Goal: Check status: Check status

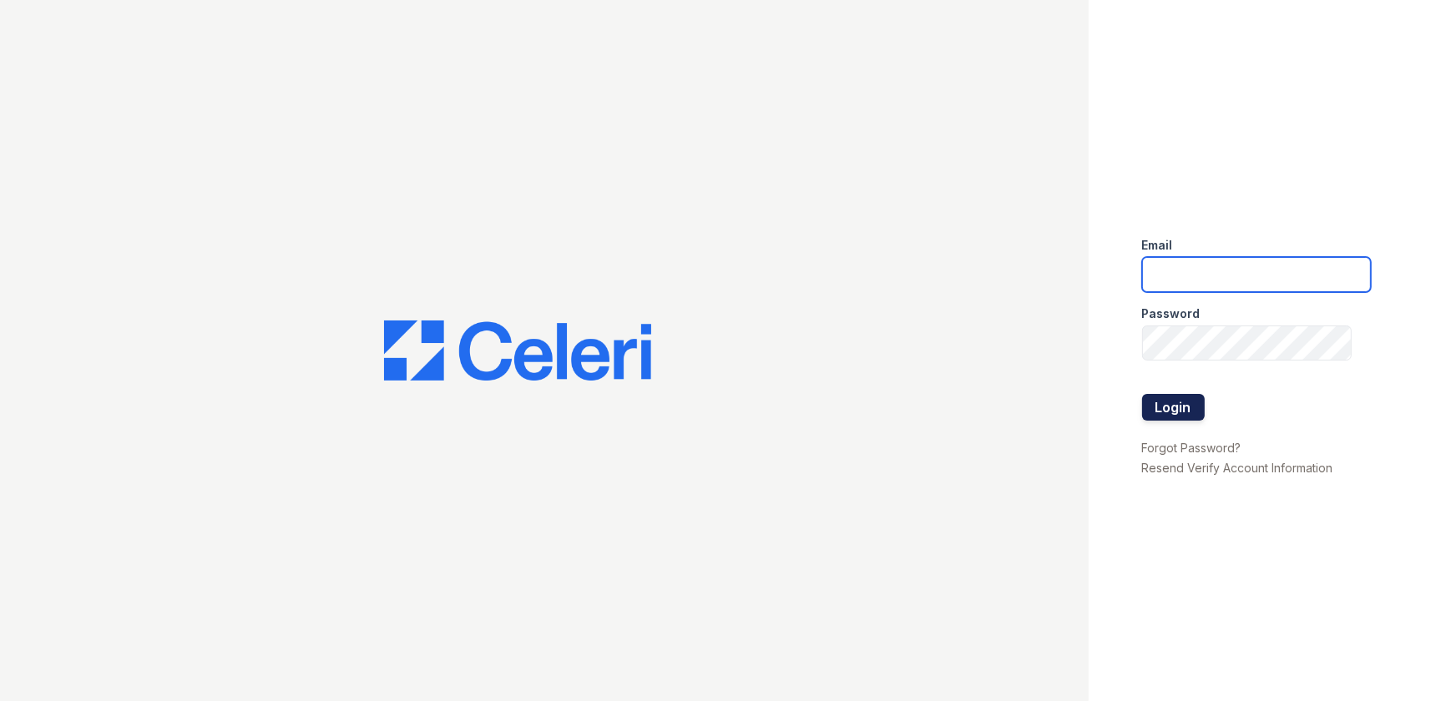
type input "ArriveWestborough@trinity-pm.com"
click at [1161, 402] on button "Login" at bounding box center [1173, 407] width 63 height 27
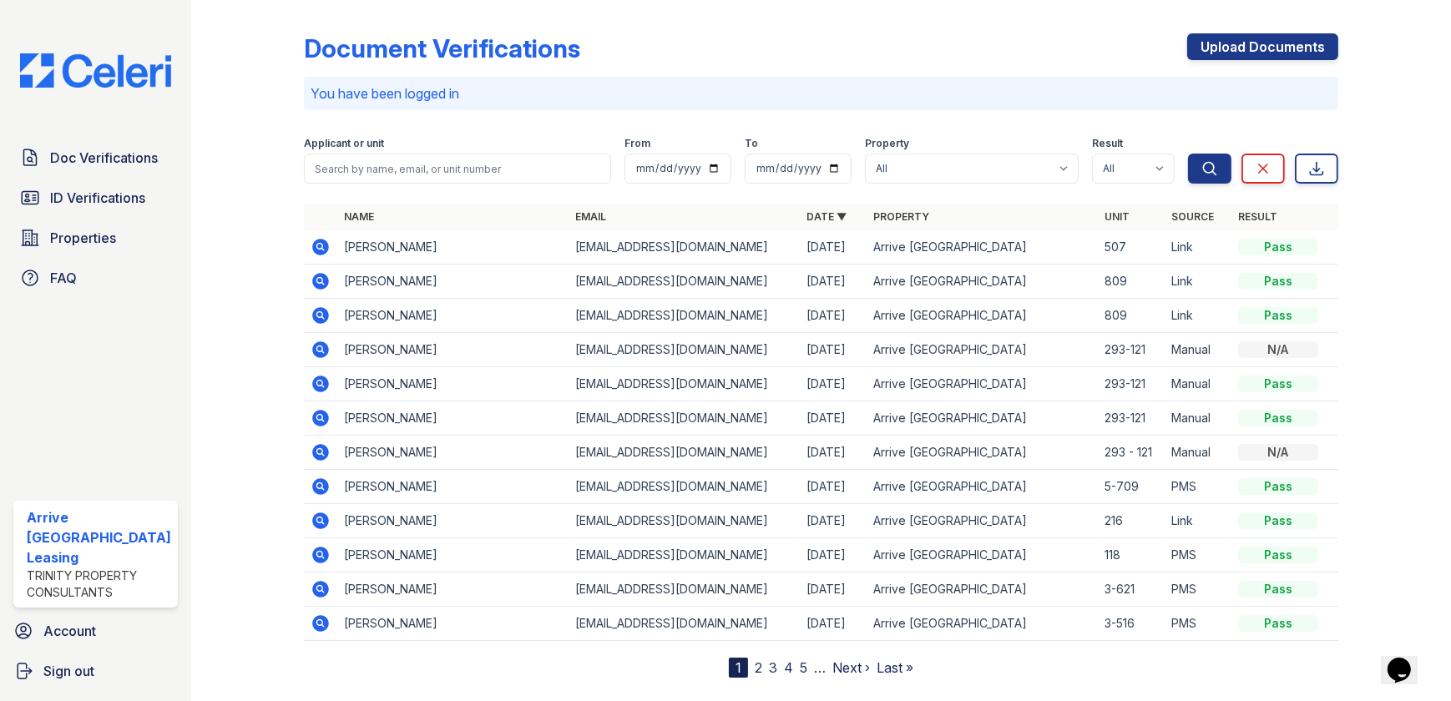
click at [312, 246] on icon at bounding box center [321, 247] width 20 height 20
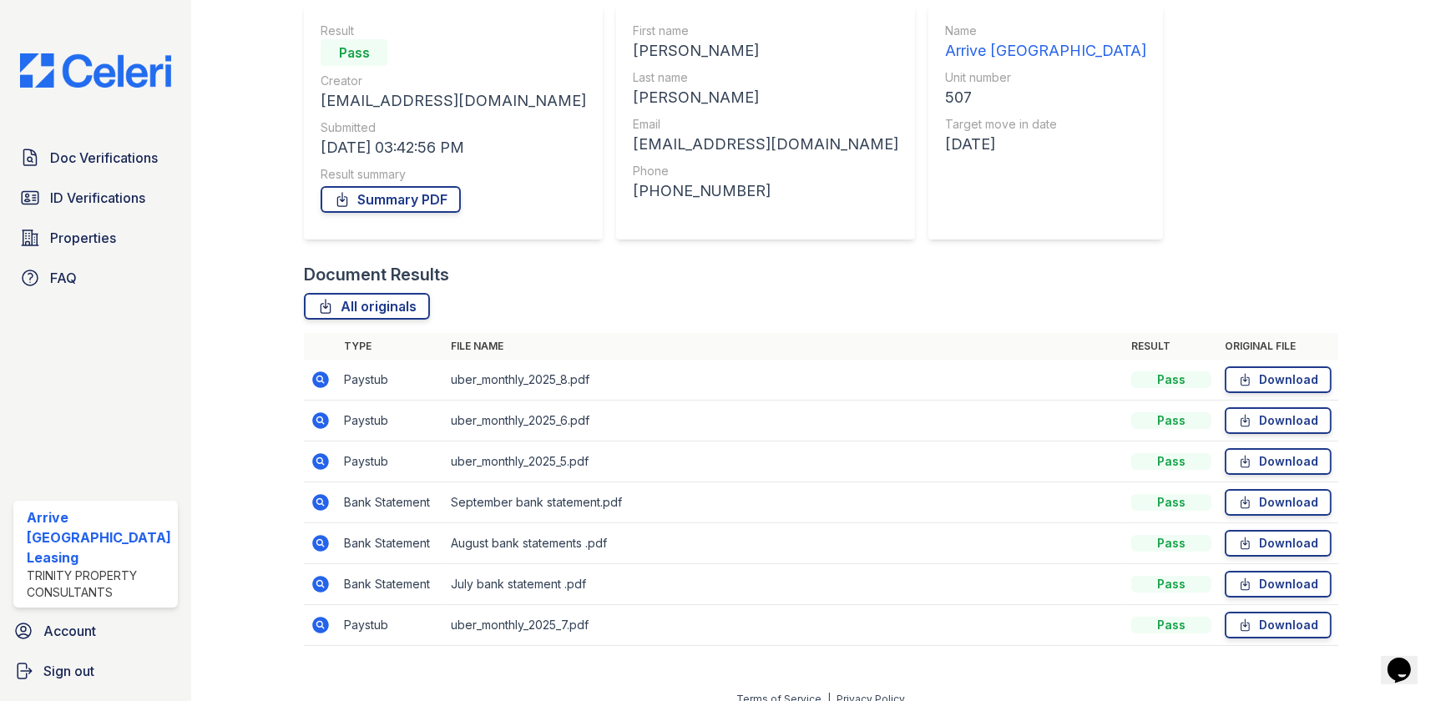
scroll to position [165, 0]
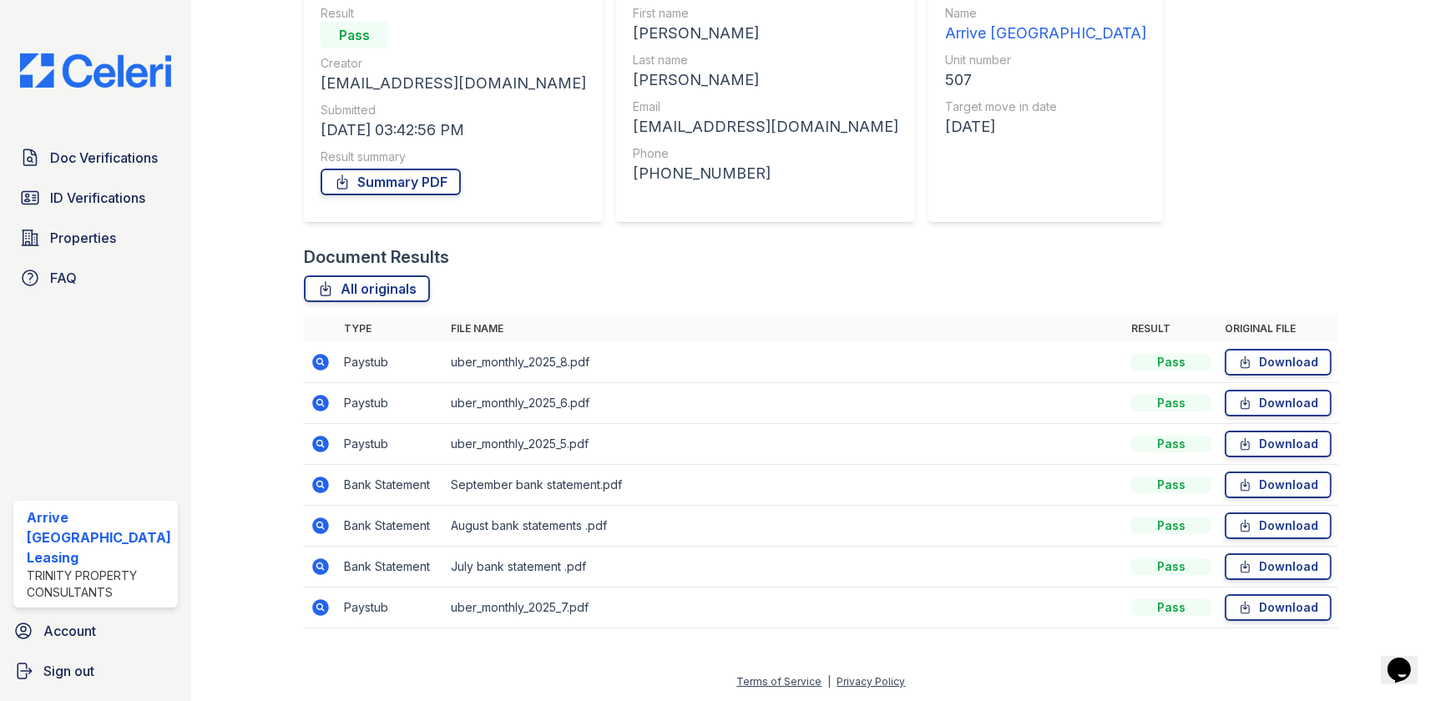
click at [322, 601] on icon at bounding box center [320, 608] width 17 height 17
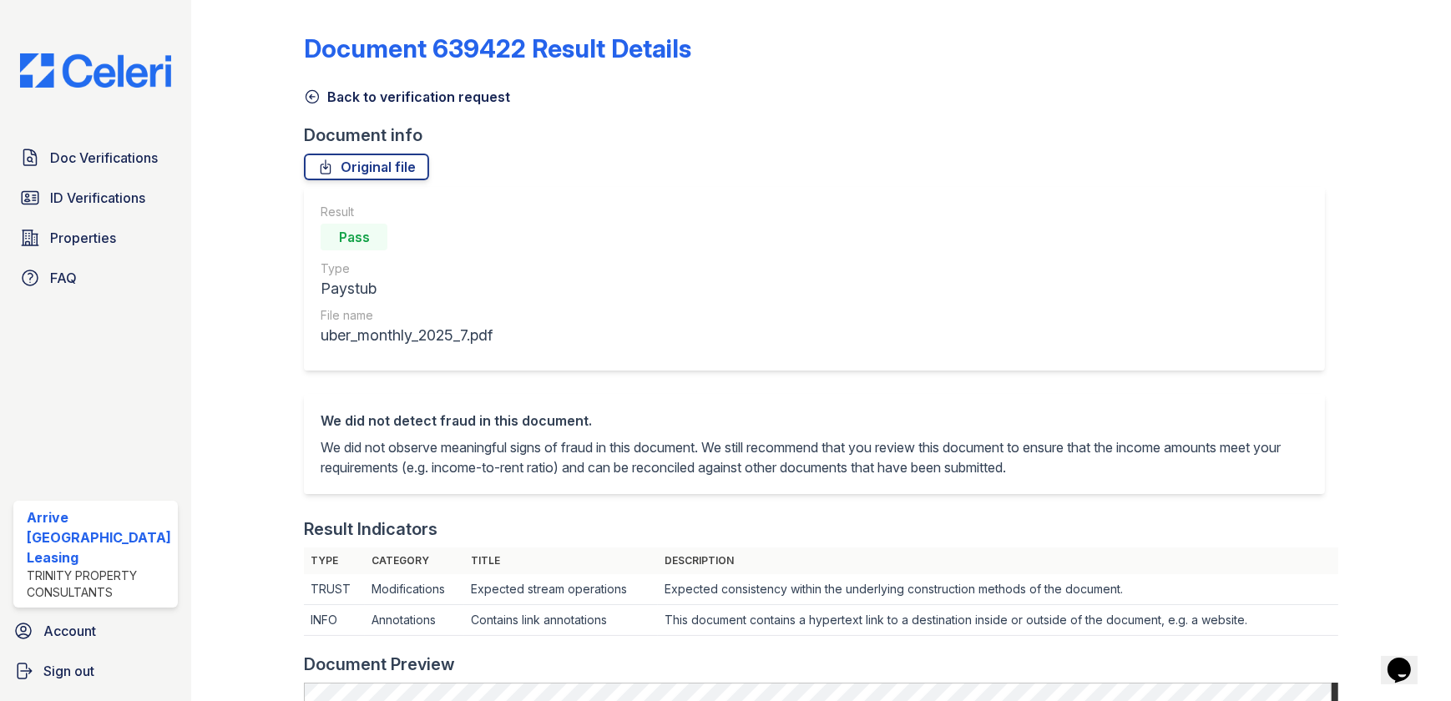
click at [304, 98] on icon at bounding box center [312, 97] width 17 height 17
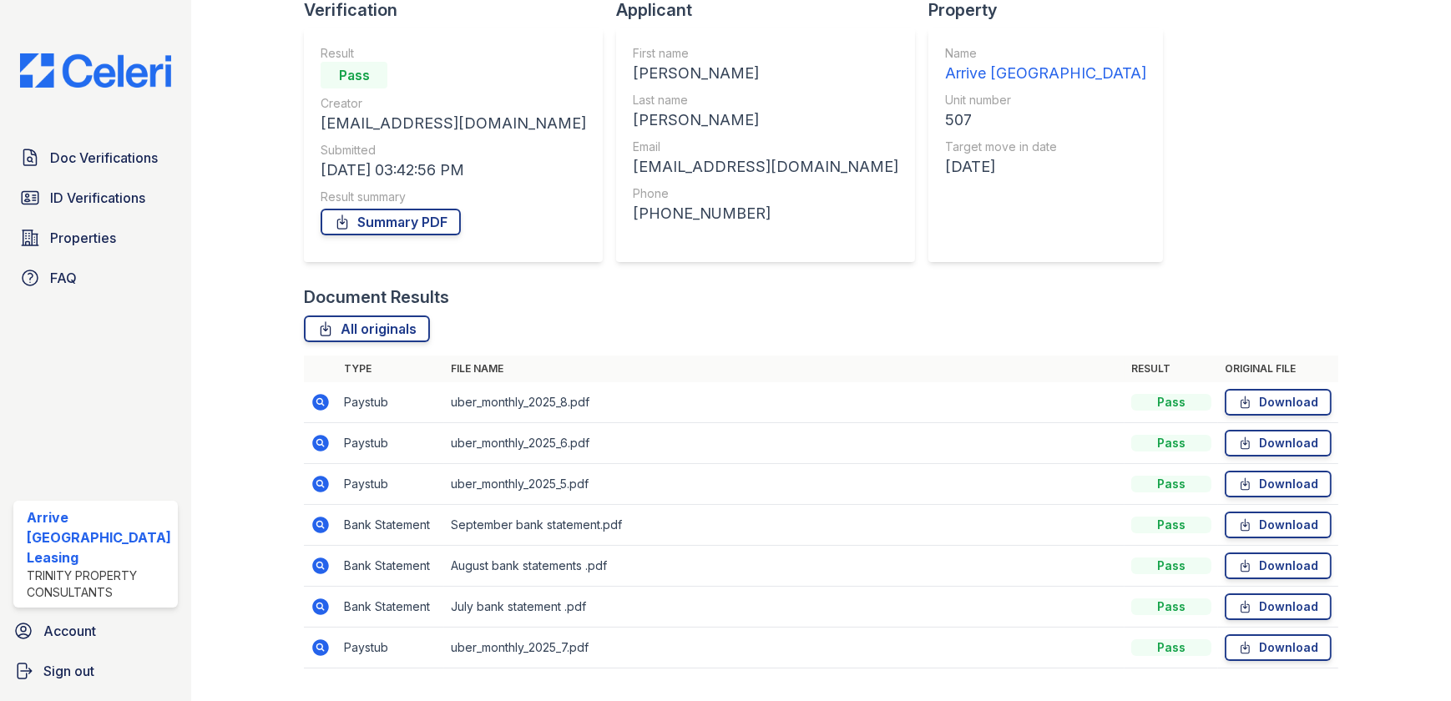
scroll to position [165, 0]
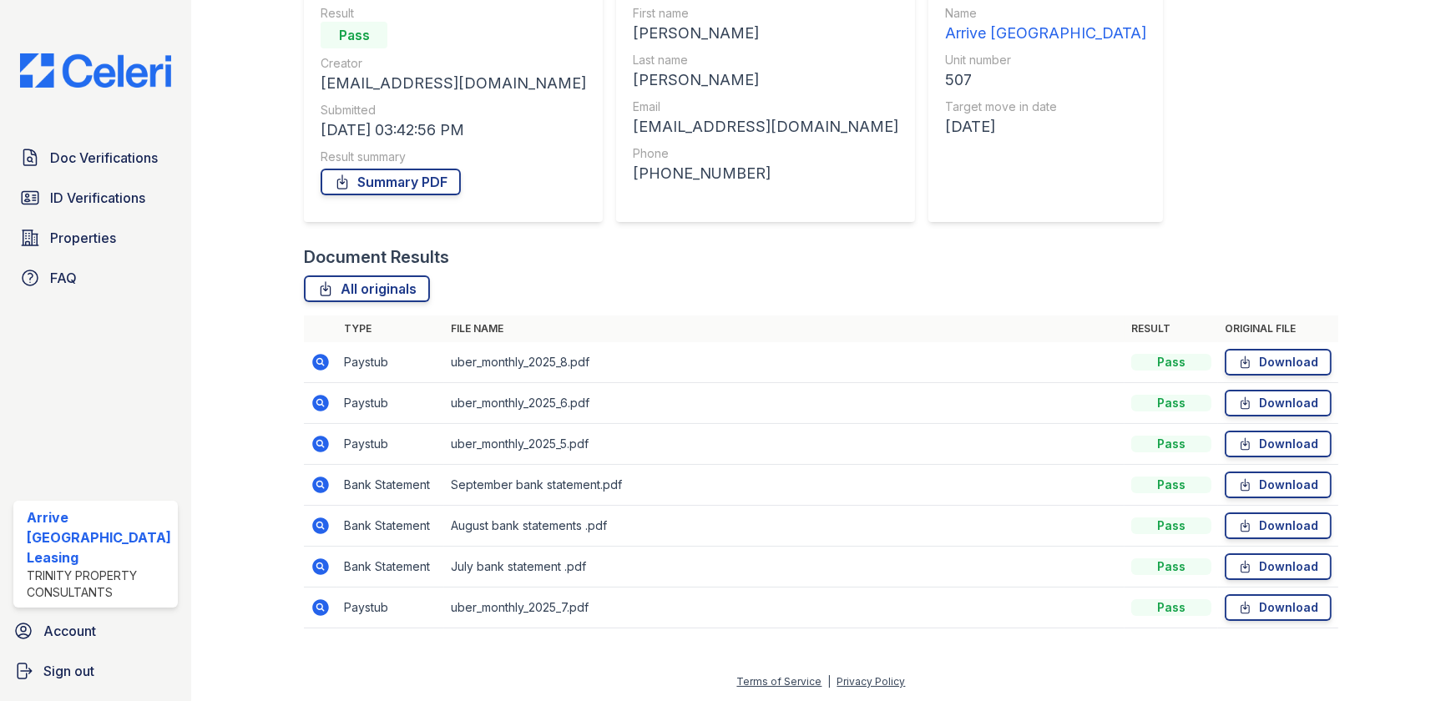
click at [312, 565] on icon at bounding box center [320, 567] width 17 height 17
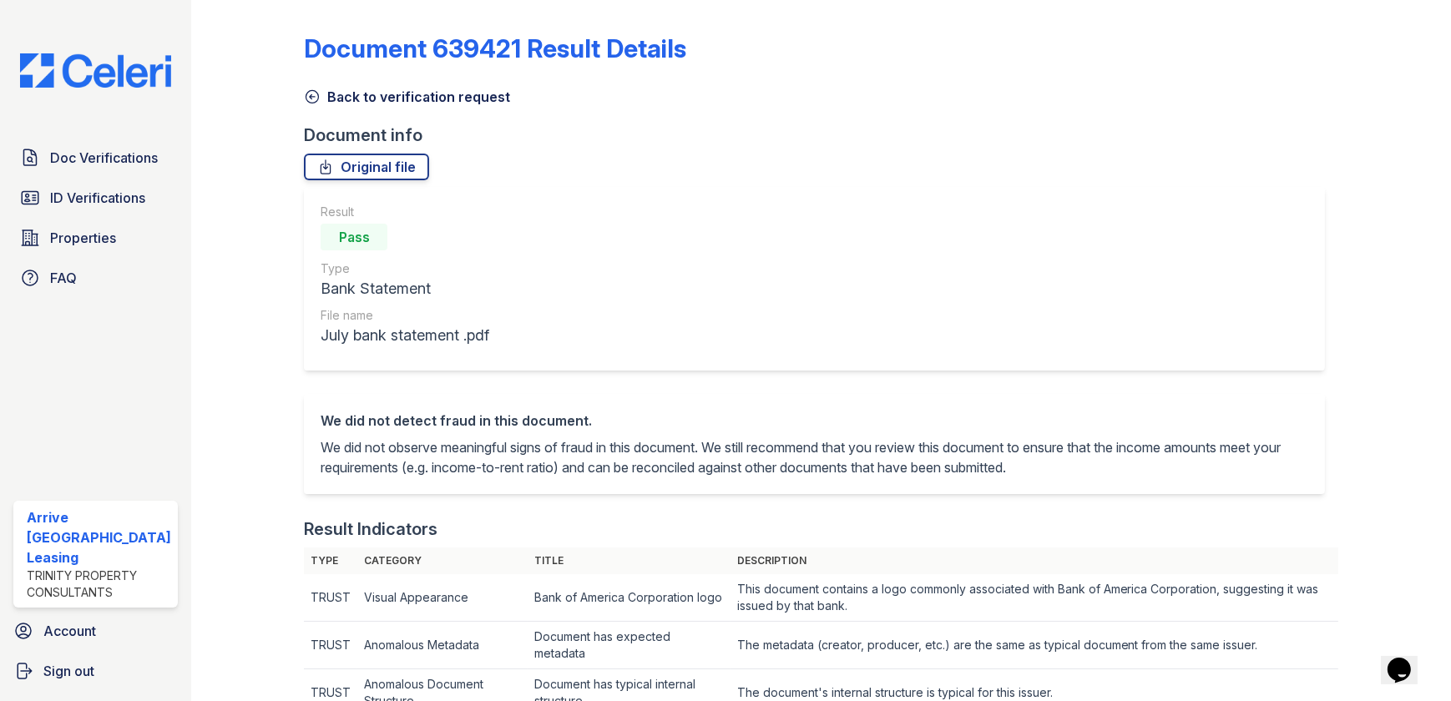
click at [304, 94] on icon at bounding box center [312, 97] width 17 height 17
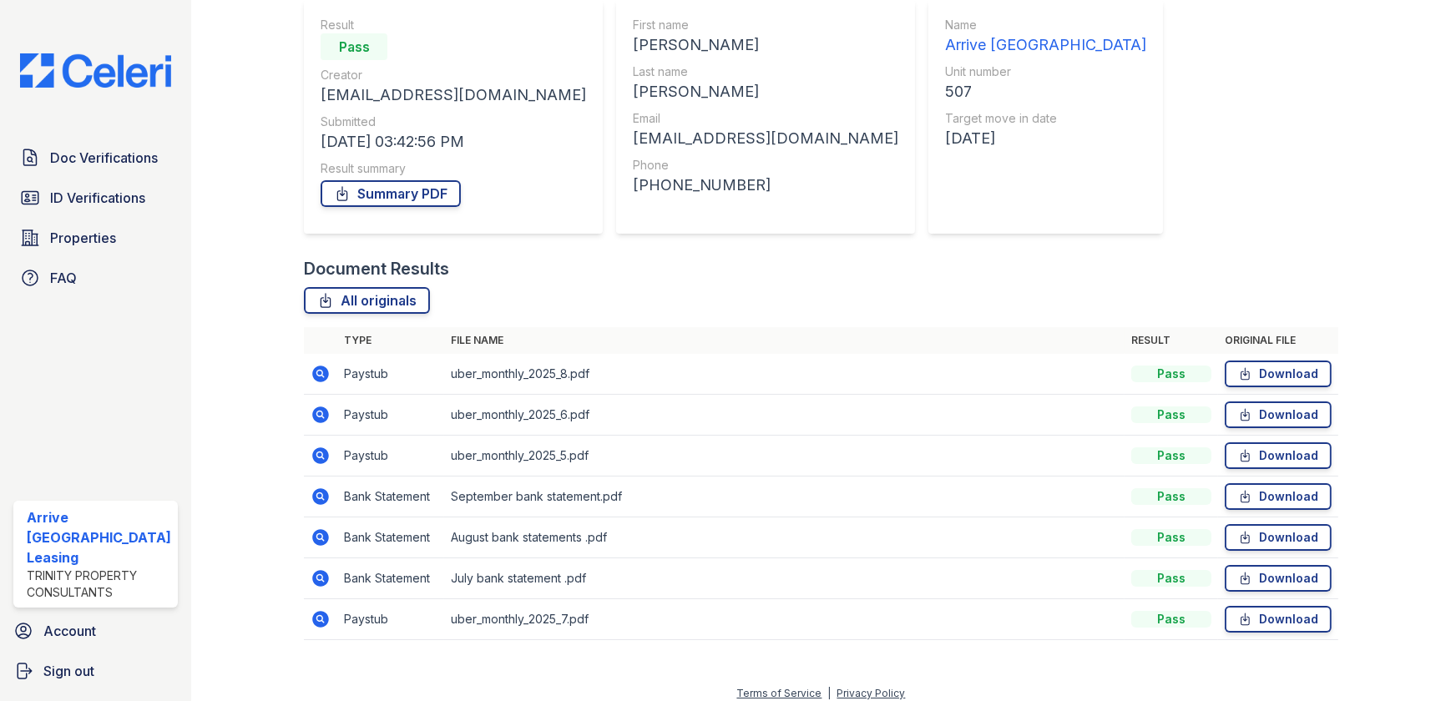
scroll to position [165, 0]
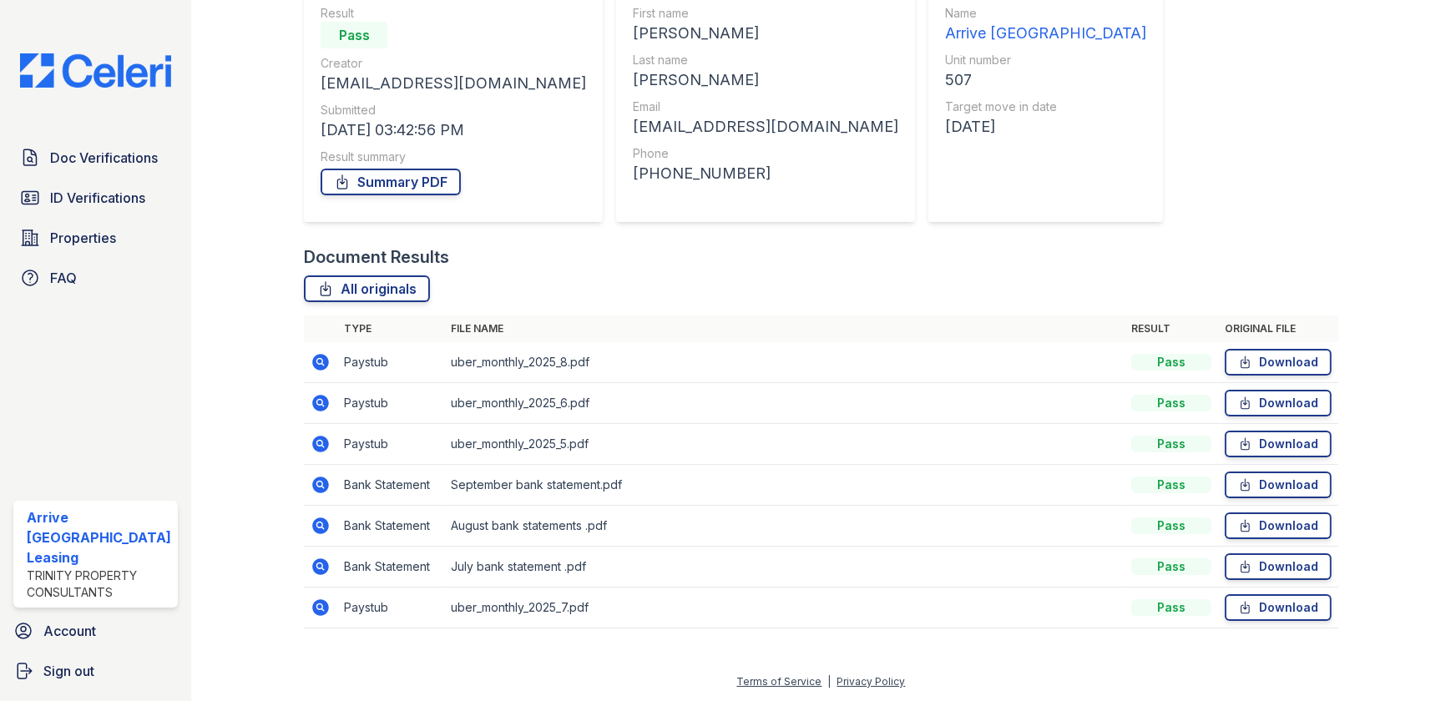
click at [318, 362] on icon at bounding box center [321, 362] width 20 height 20
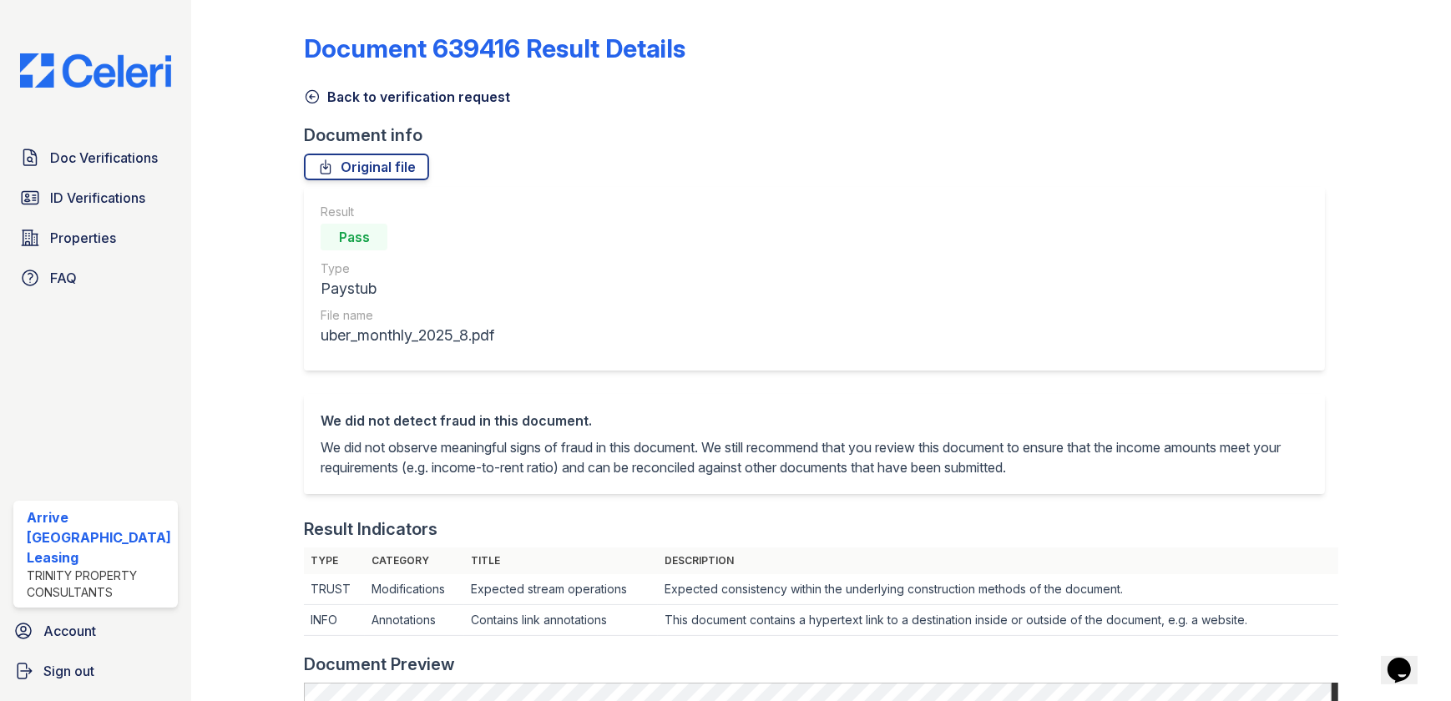
click at [311, 91] on icon at bounding box center [312, 97] width 13 height 13
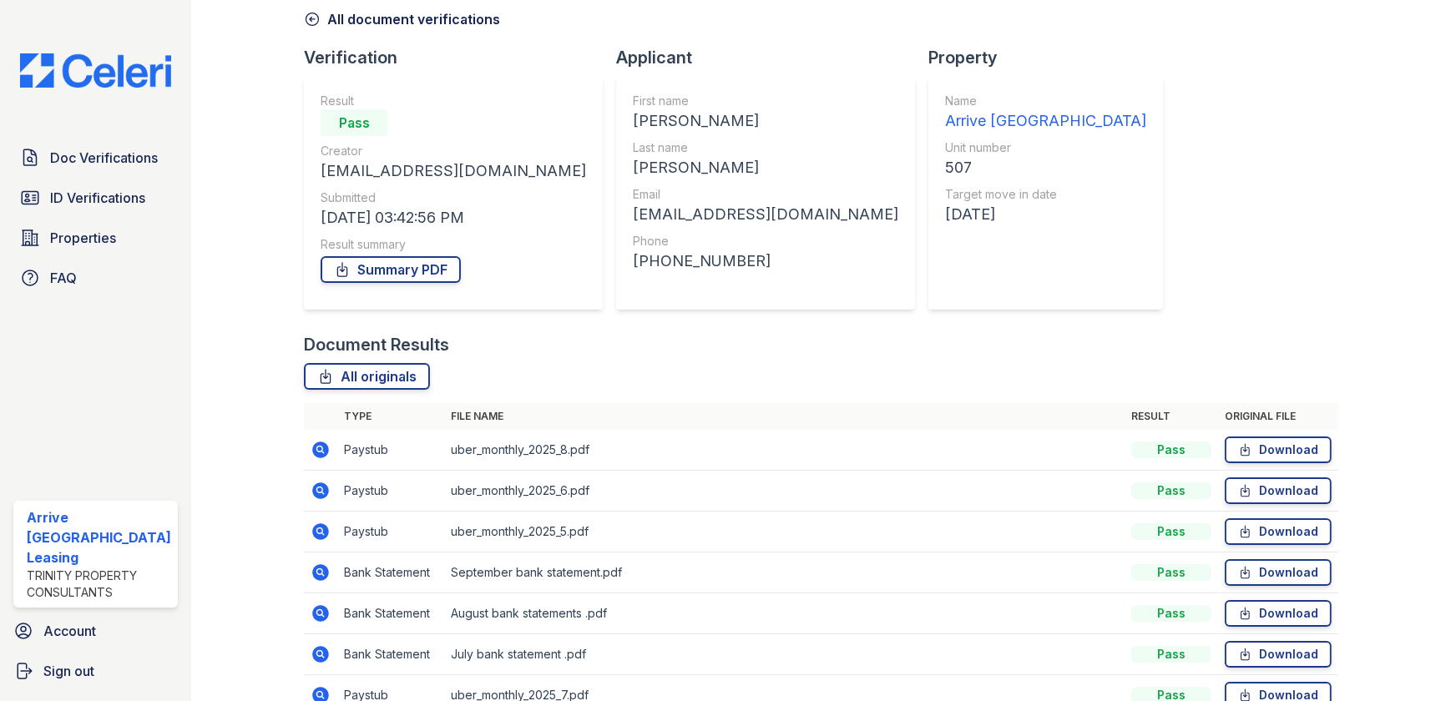
scroll to position [165, 0]
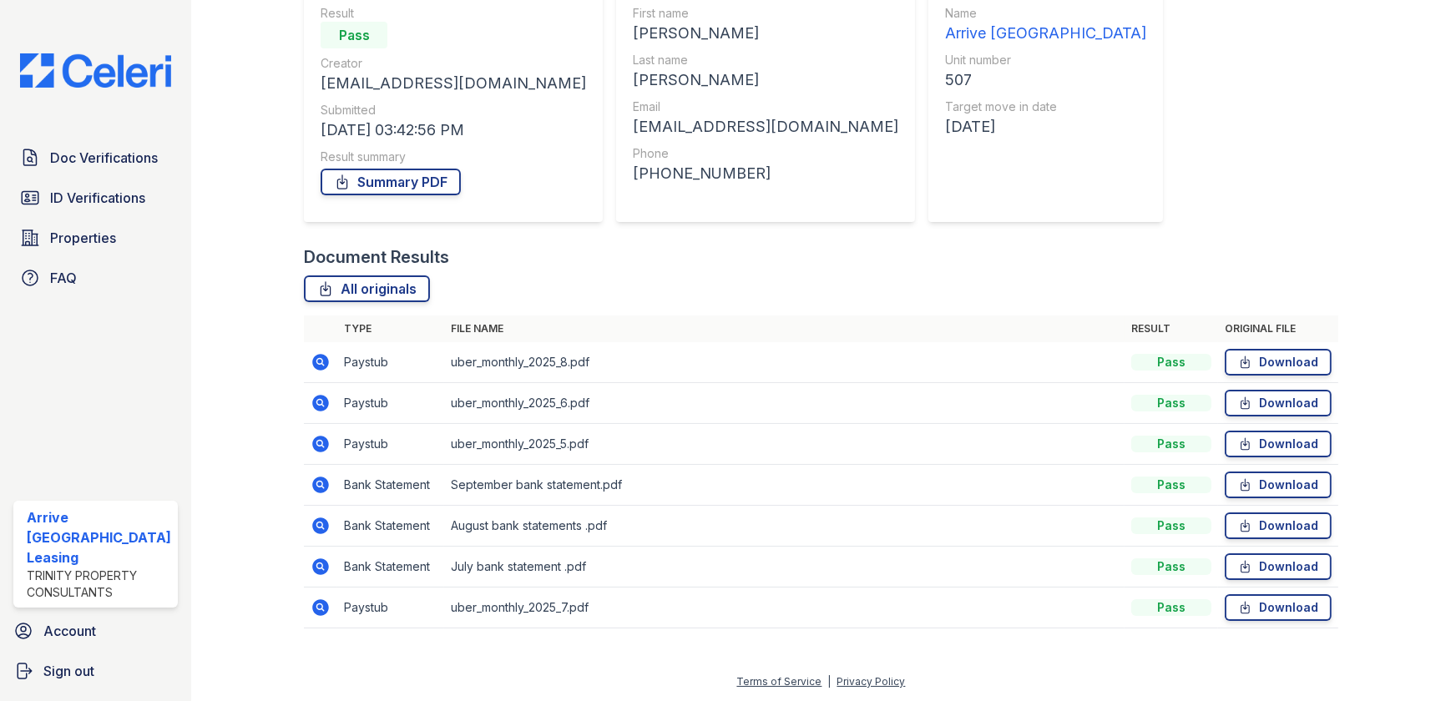
click at [325, 361] on icon at bounding box center [320, 362] width 17 height 17
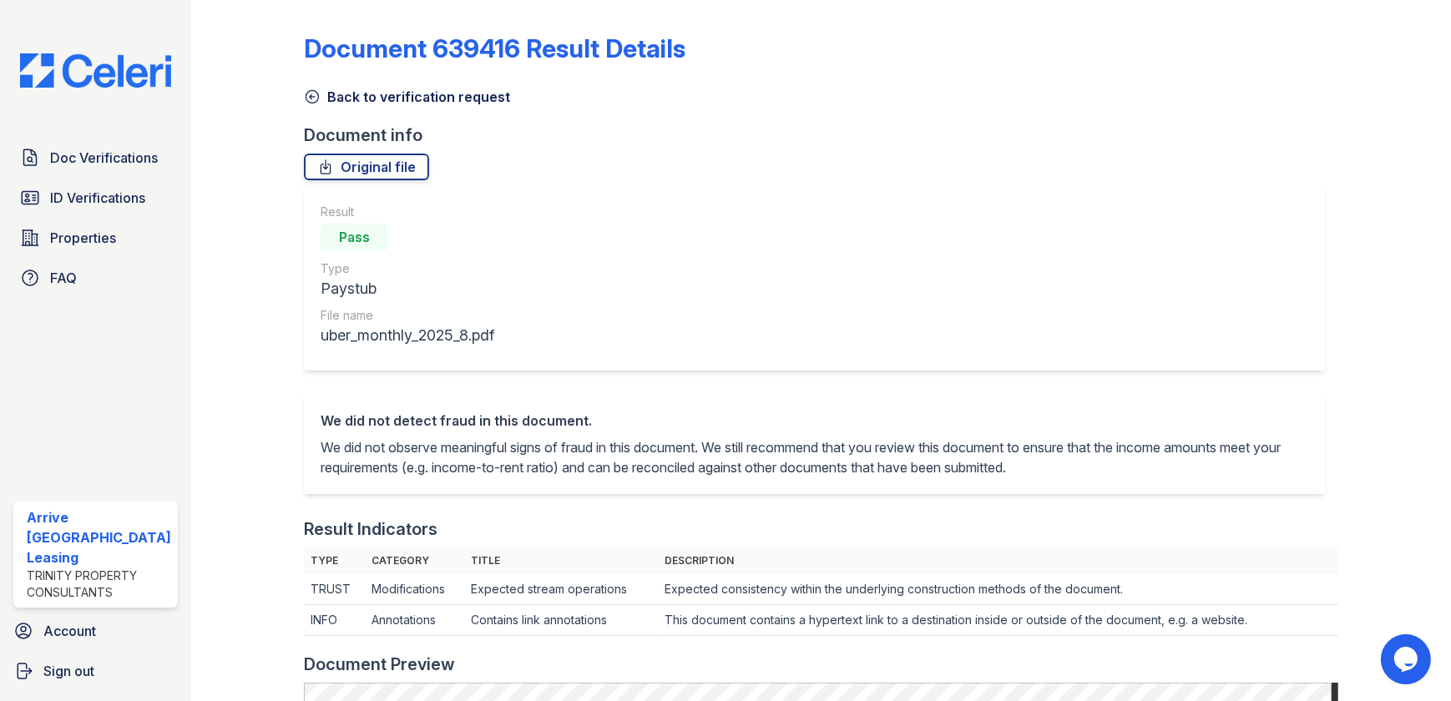
click at [304, 93] on icon at bounding box center [312, 97] width 17 height 17
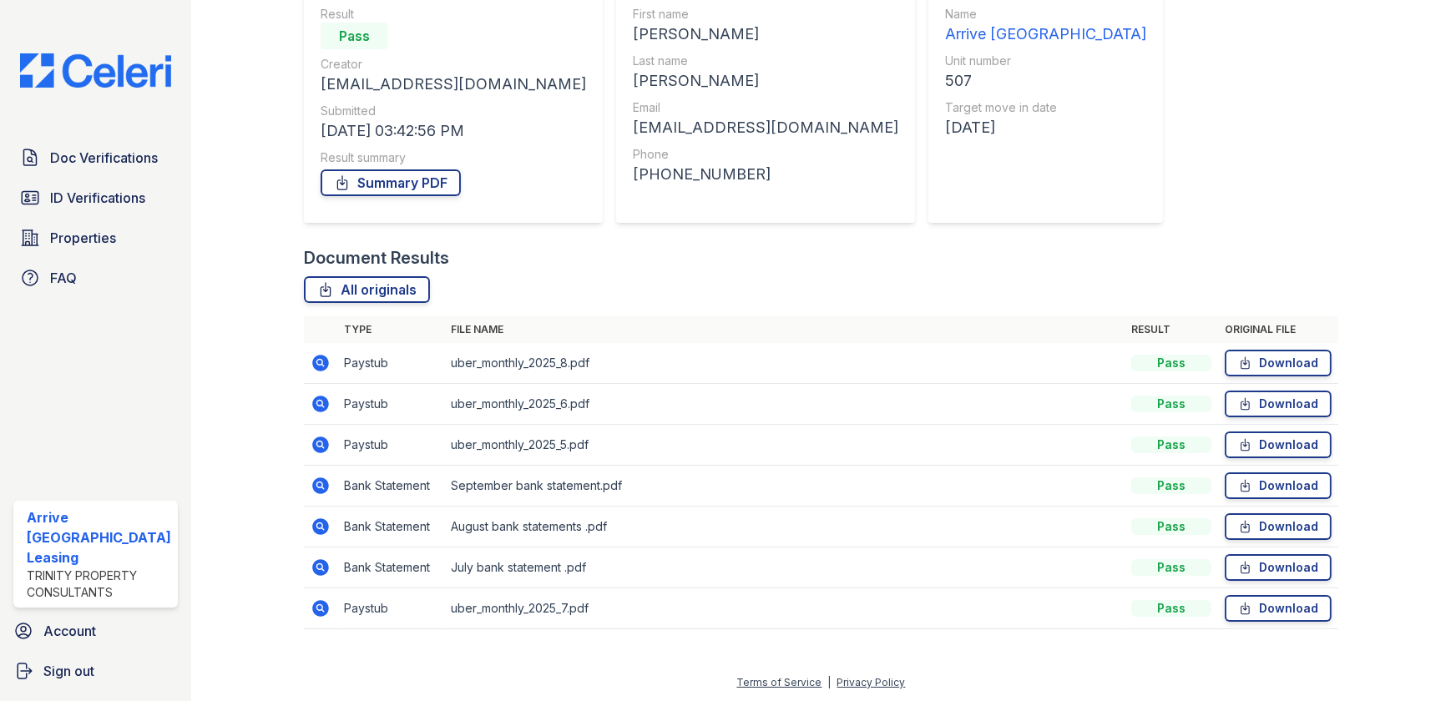
scroll to position [165, 0]
click at [311, 611] on icon at bounding box center [321, 608] width 20 height 20
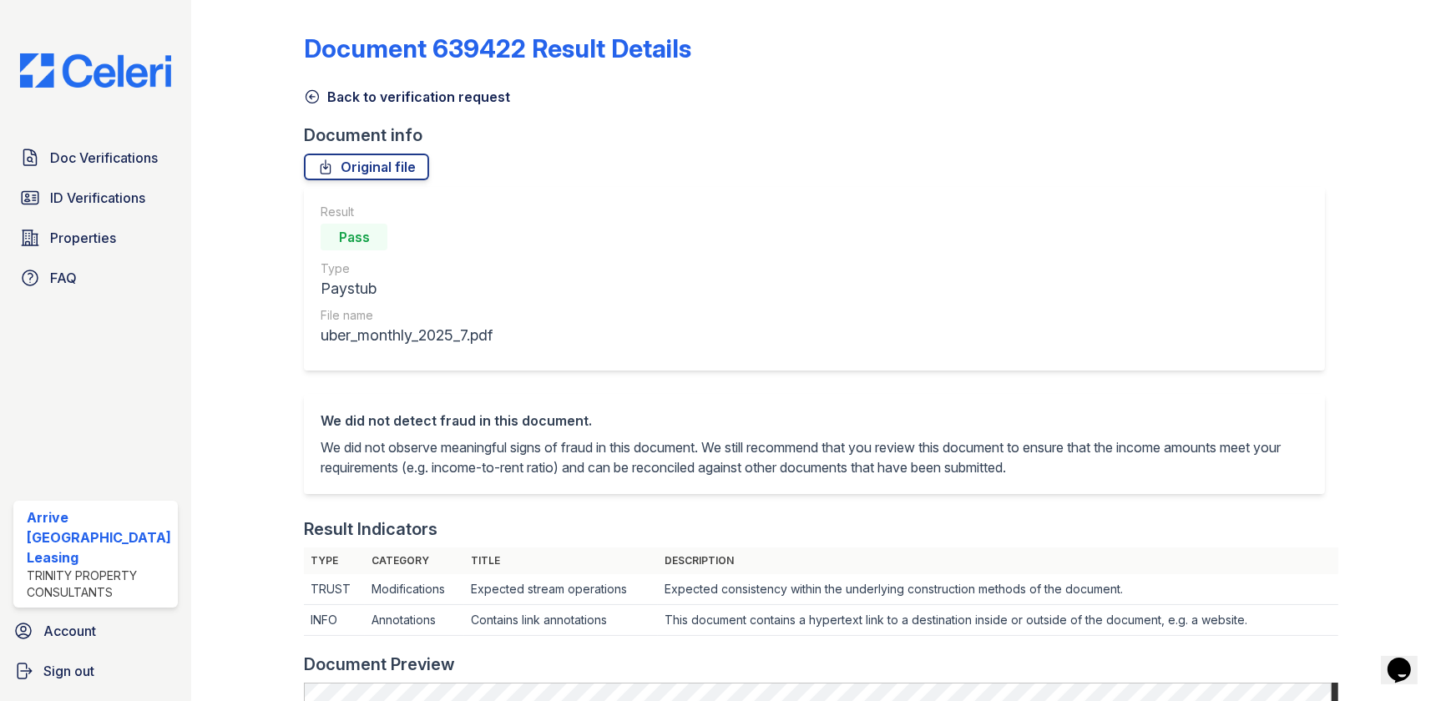
drag, startPoint x: 301, startPoint y: 89, endPoint x: 307, endPoint y: 99, distance: 11.6
click at [304, 89] on icon at bounding box center [312, 97] width 17 height 17
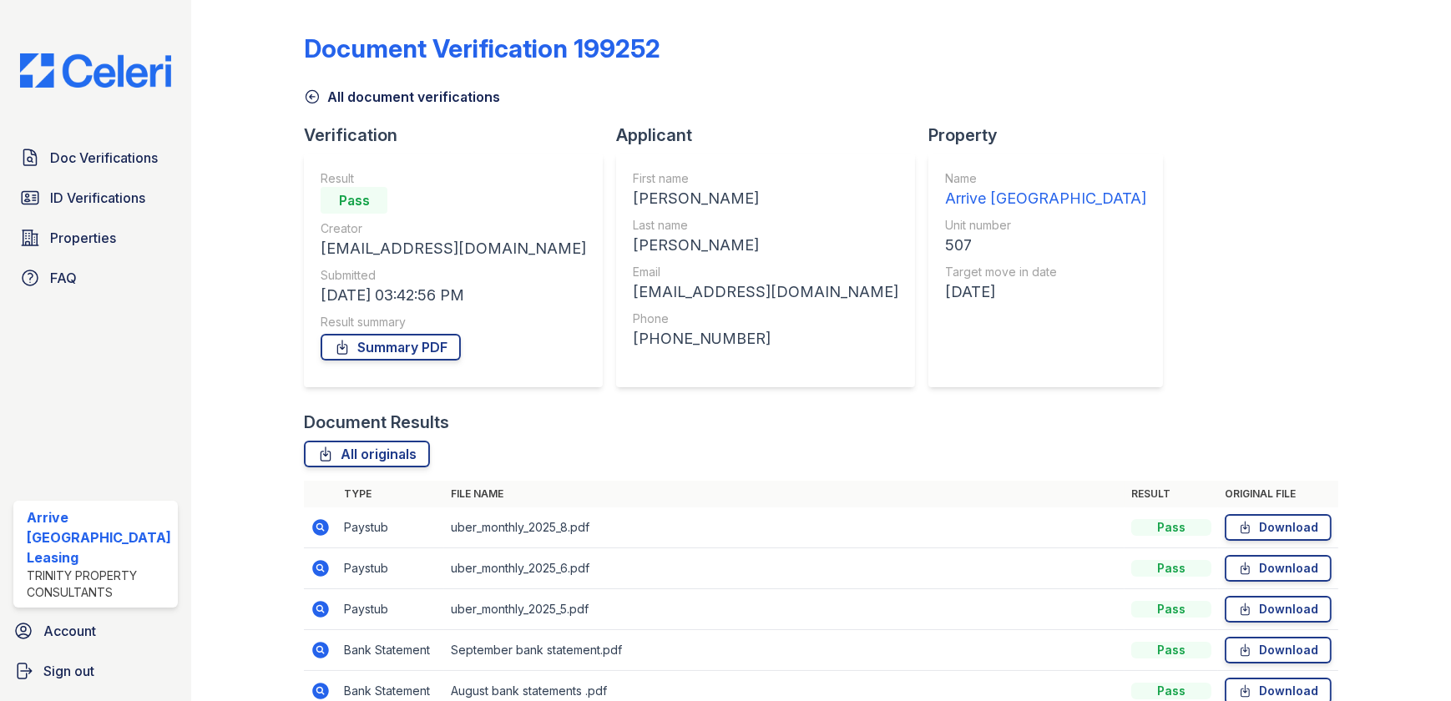
click at [319, 519] on icon at bounding box center [321, 528] width 20 height 20
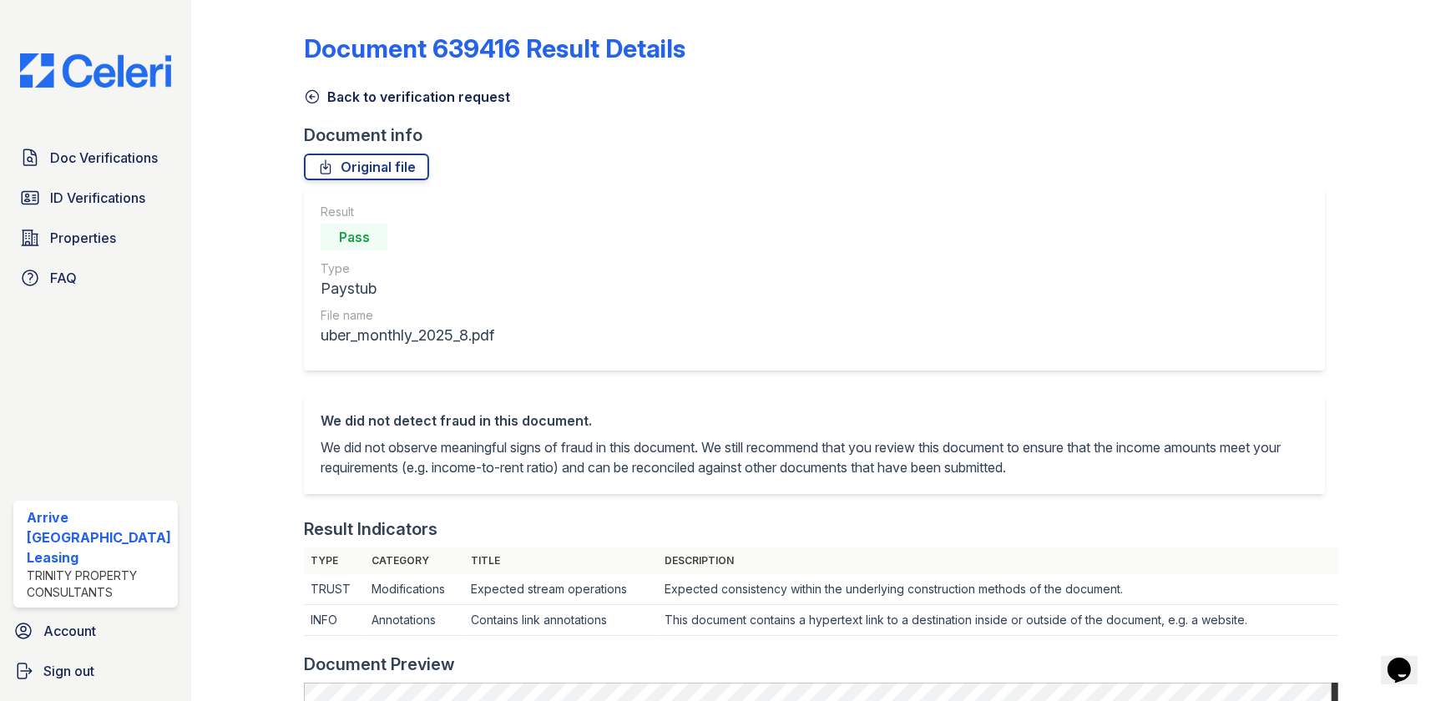
click at [306, 99] on icon at bounding box center [312, 97] width 17 height 17
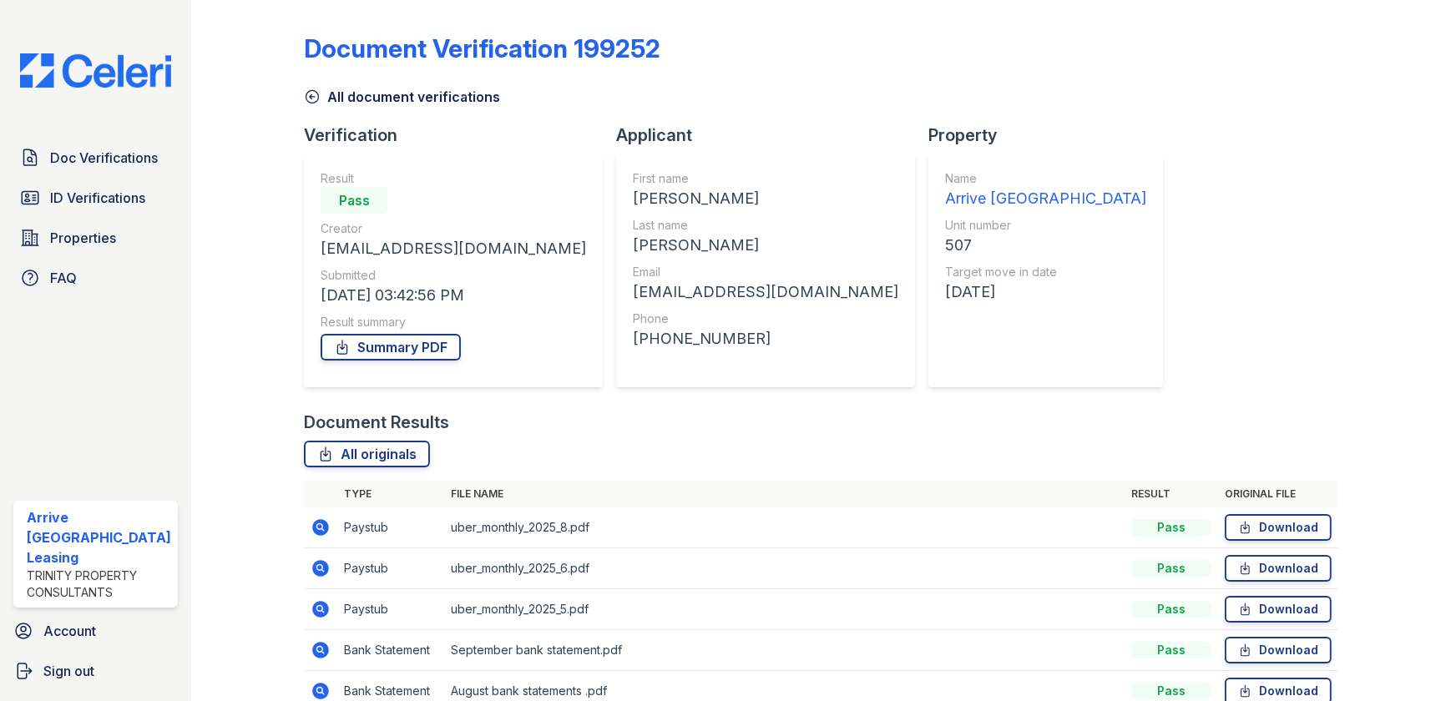
scroll to position [165, 0]
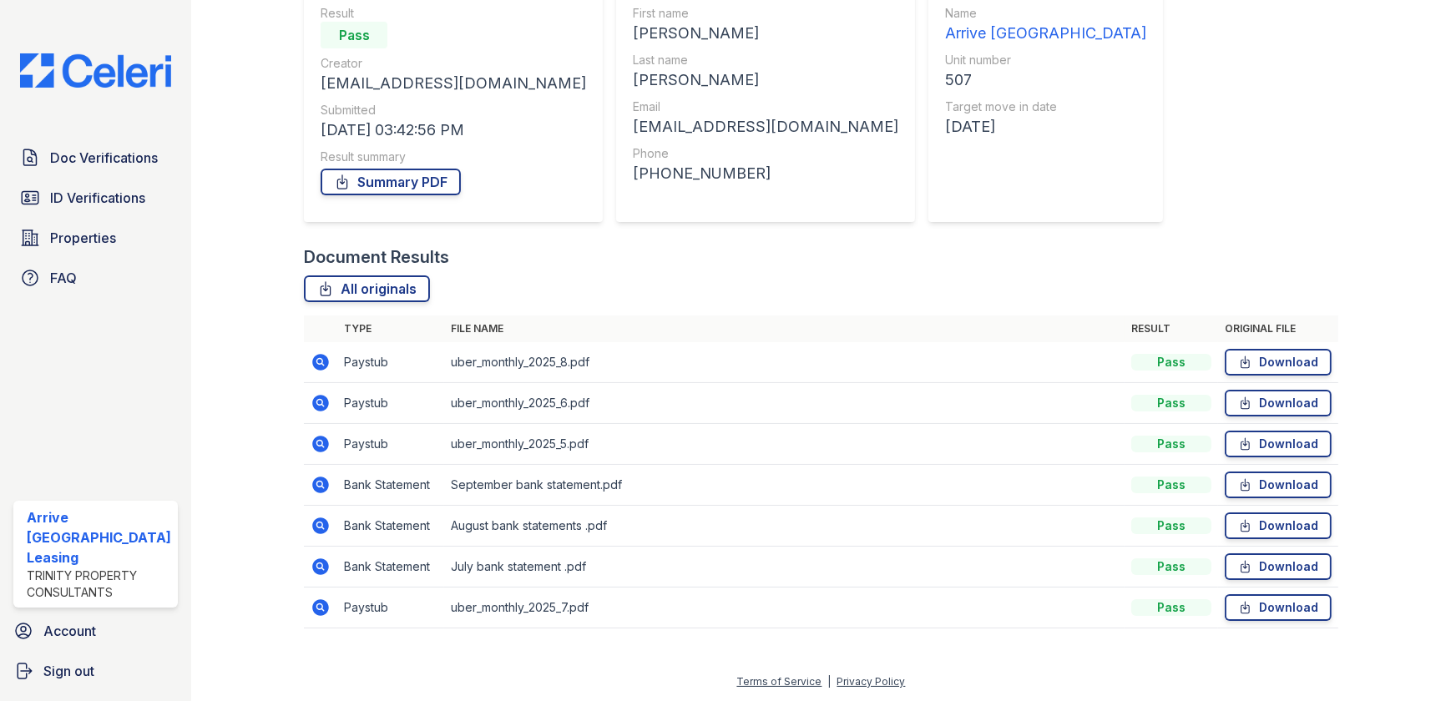
click at [312, 402] on icon at bounding box center [320, 403] width 17 height 17
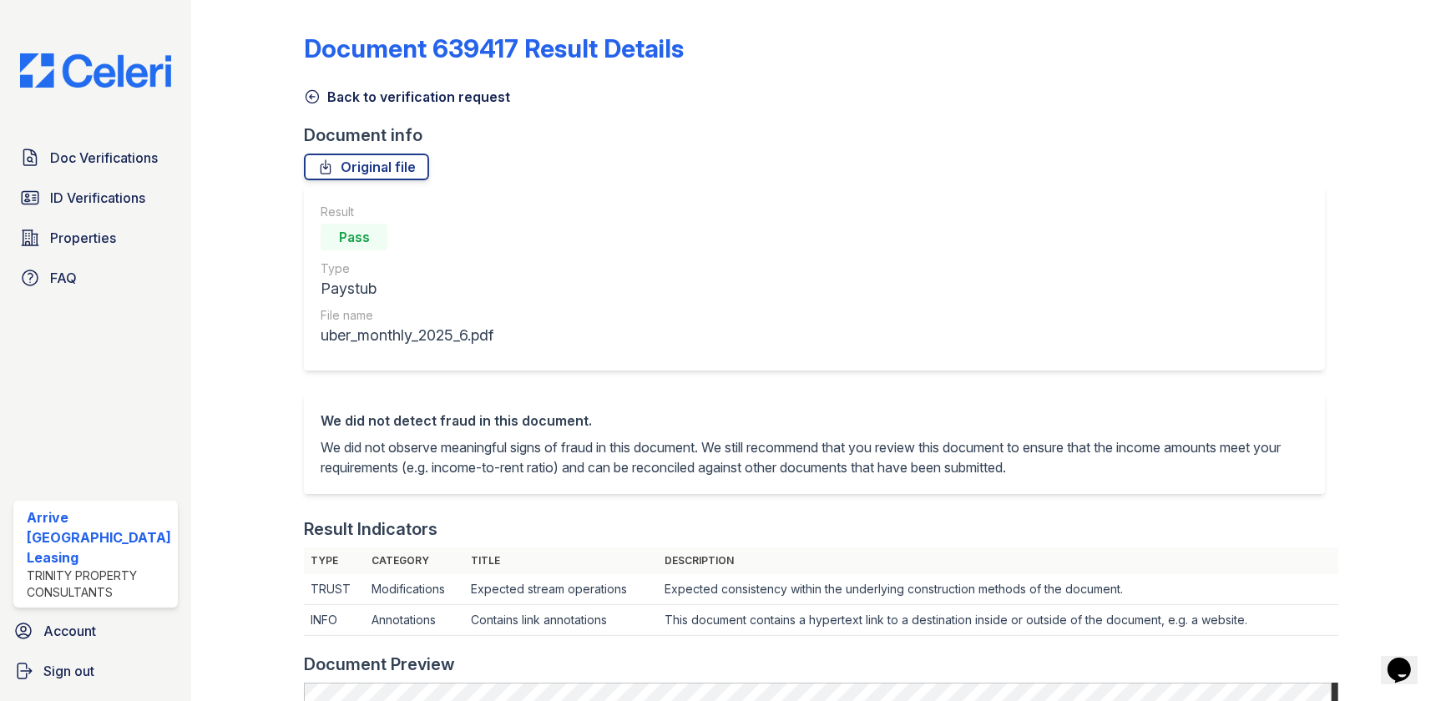
click at [309, 104] on icon at bounding box center [312, 97] width 17 height 17
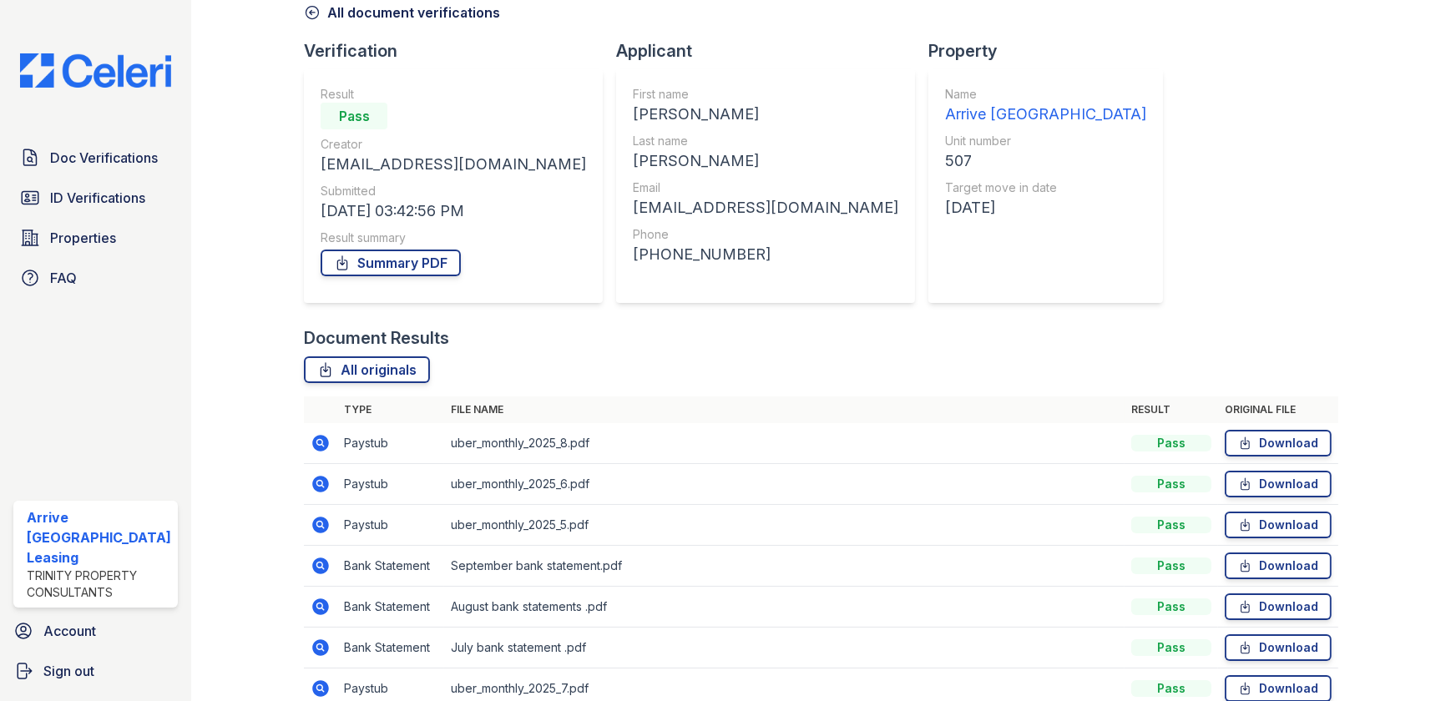
scroll to position [165, 0]
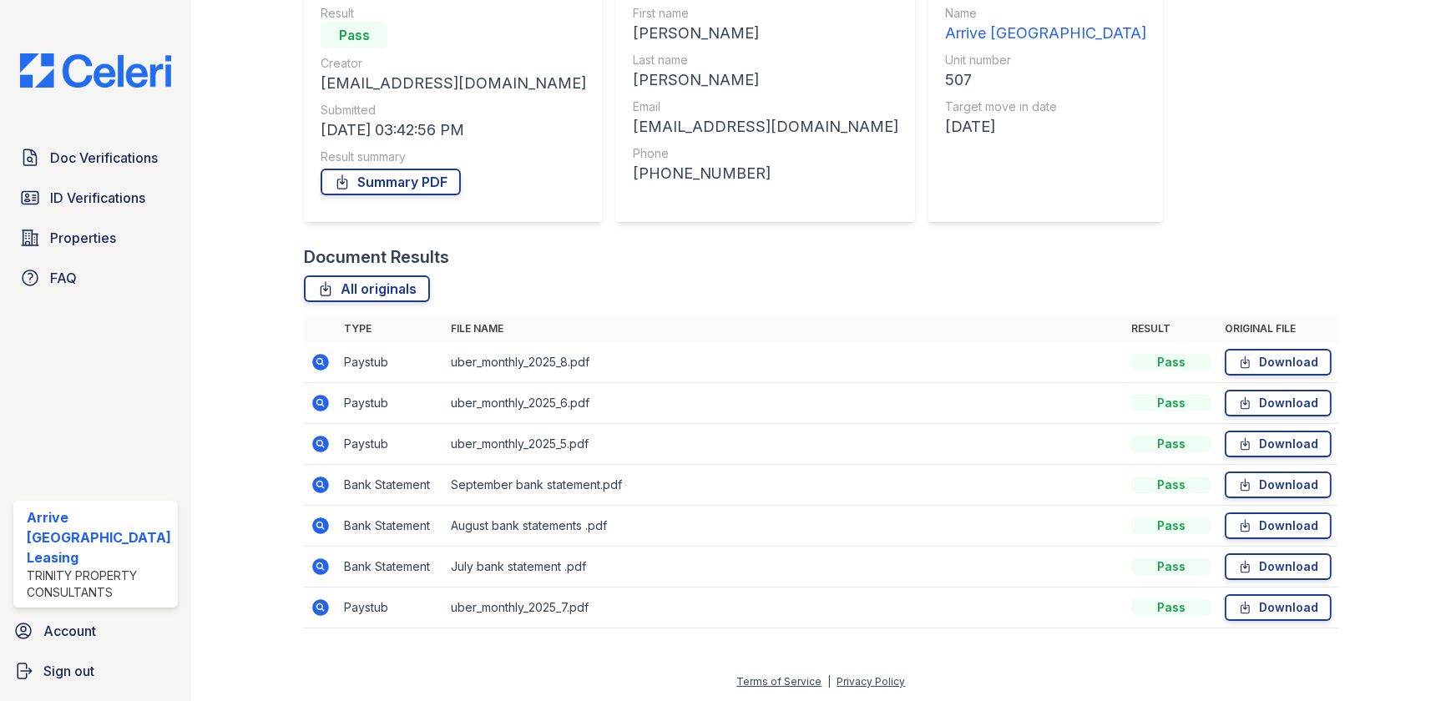
click at [312, 405] on icon at bounding box center [320, 403] width 17 height 17
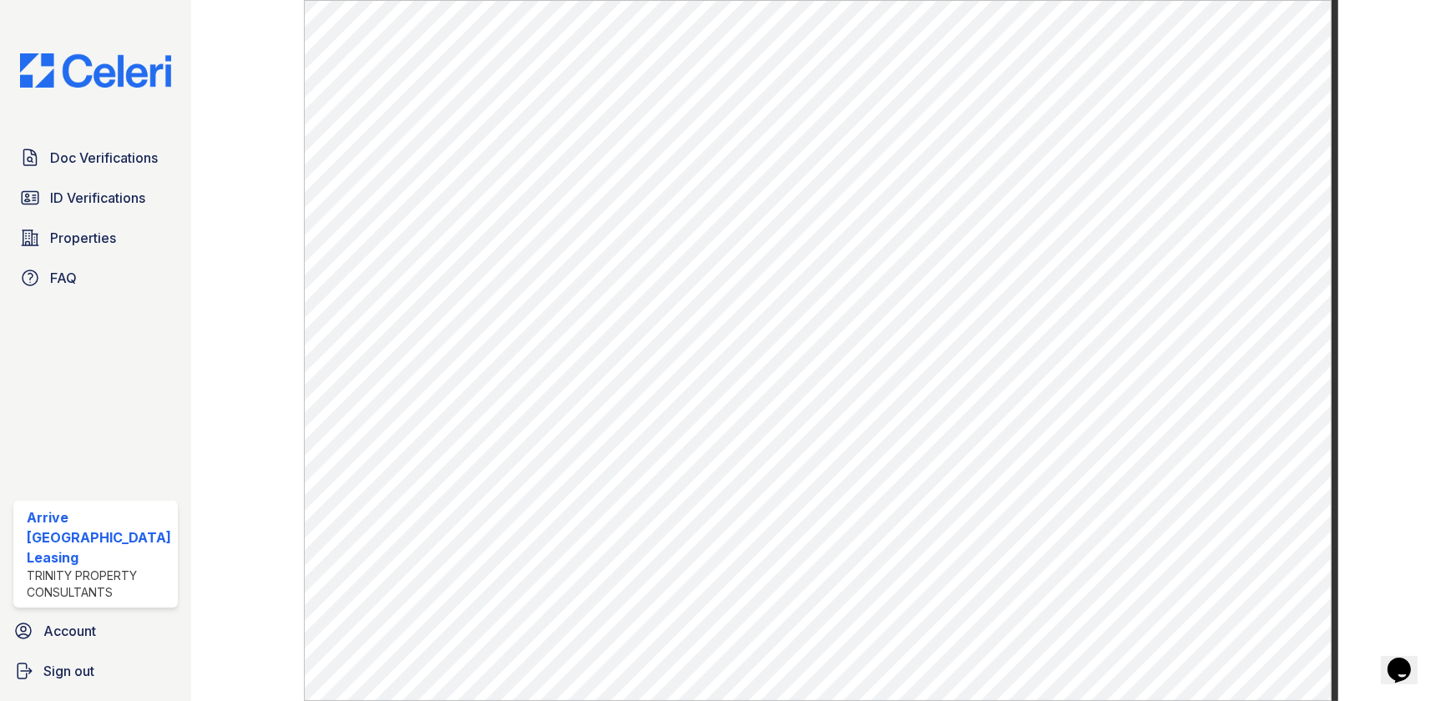
scroll to position [75, 0]
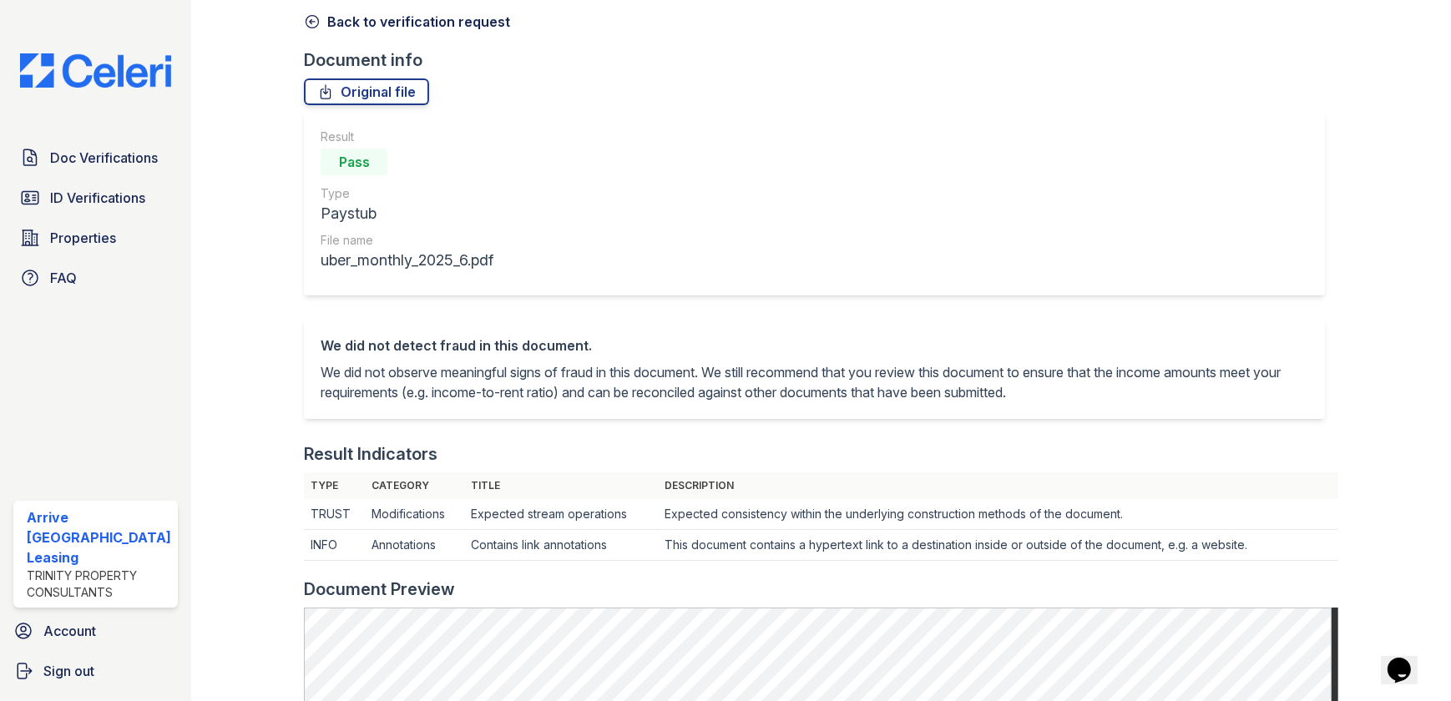
click at [304, 15] on icon at bounding box center [312, 21] width 17 height 17
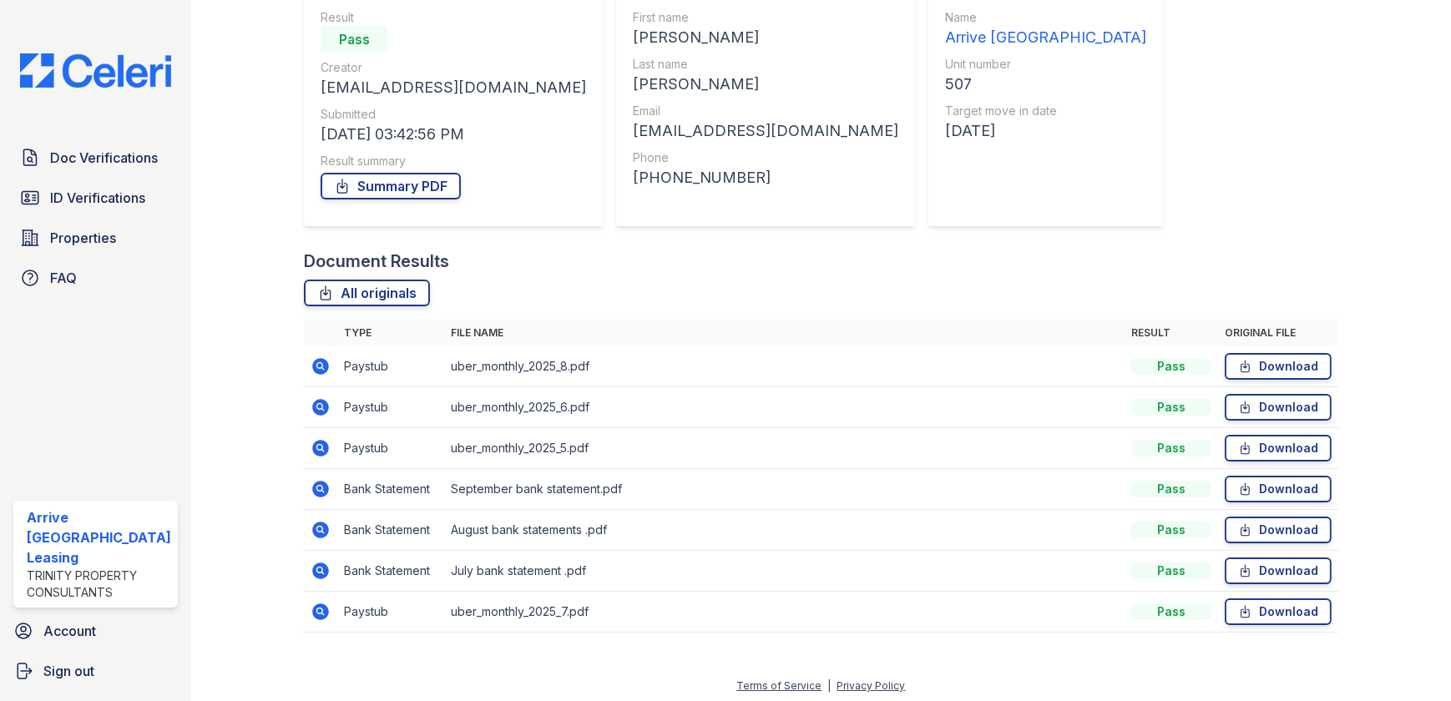
scroll to position [165, 0]
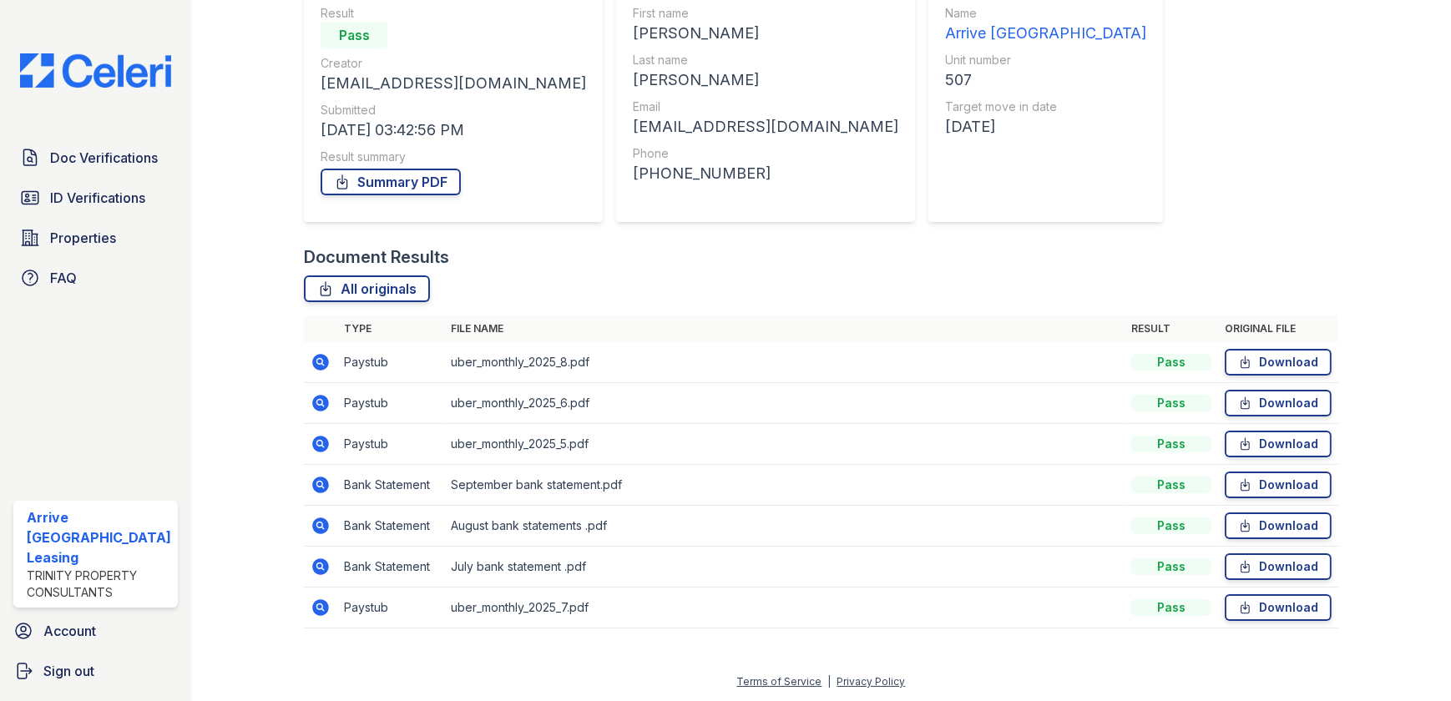
click at [317, 605] on icon at bounding box center [321, 608] width 20 height 20
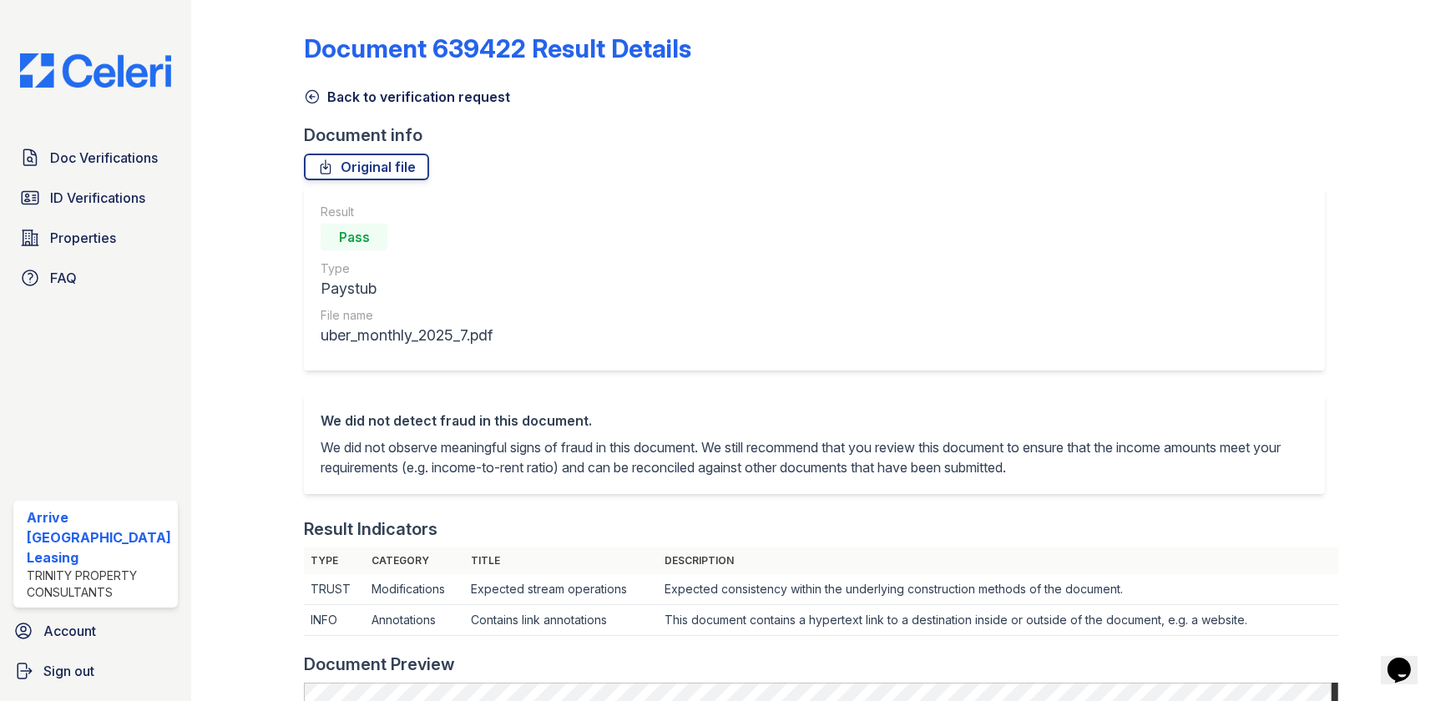
click at [304, 91] on icon at bounding box center [312, 97] width 17 height 17
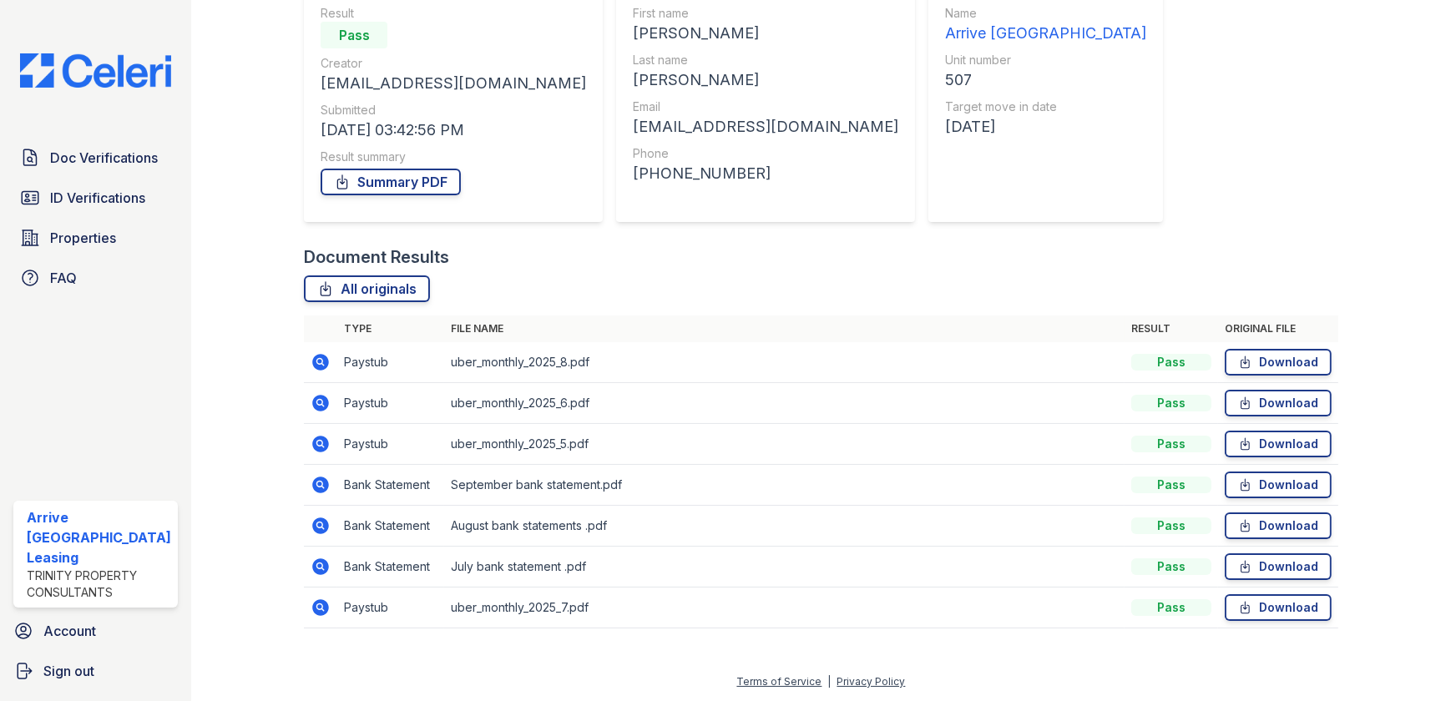
scroll to position [89, 0]
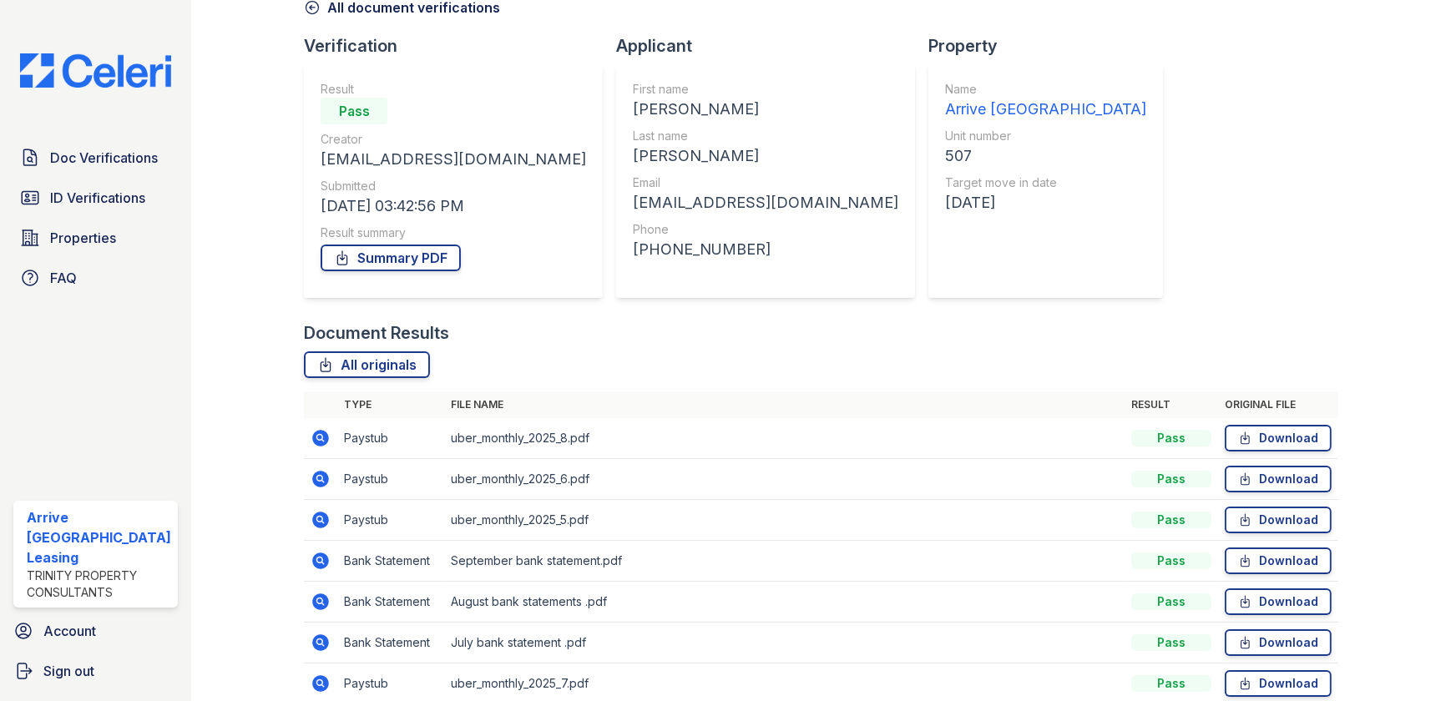
click at [312, 440] on icon at bounding box center [320, 438] width 17 height 17
